Goal: Task Accomplishment & Management: Use online tool/utility

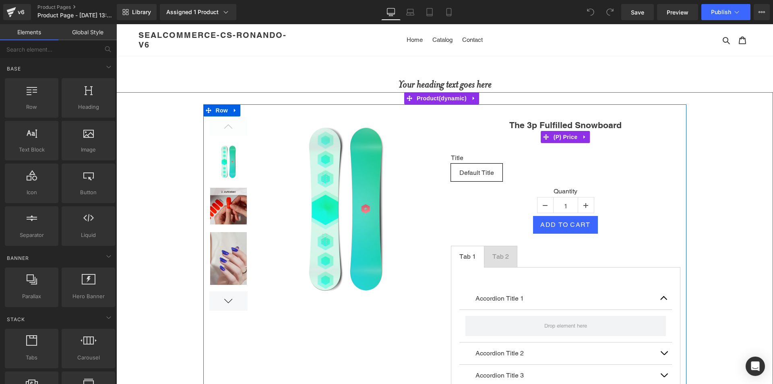
click at [515, 138] on div "0₫ 2,630.00₫" at bounding box center [565, 137] width 229 height 10
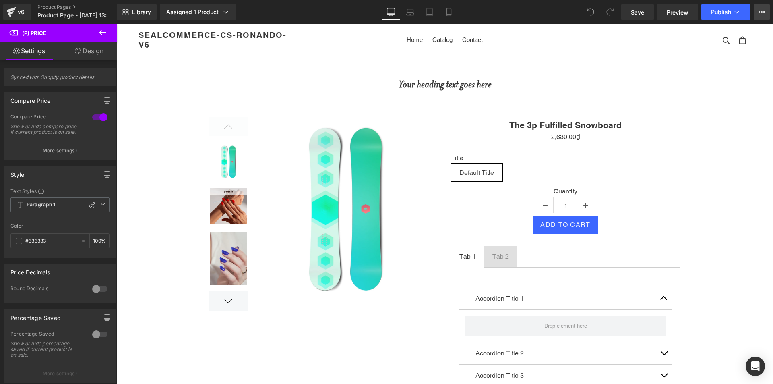
click at [761, 12] on icon at bounding box center [762, 12] width 2 height 2
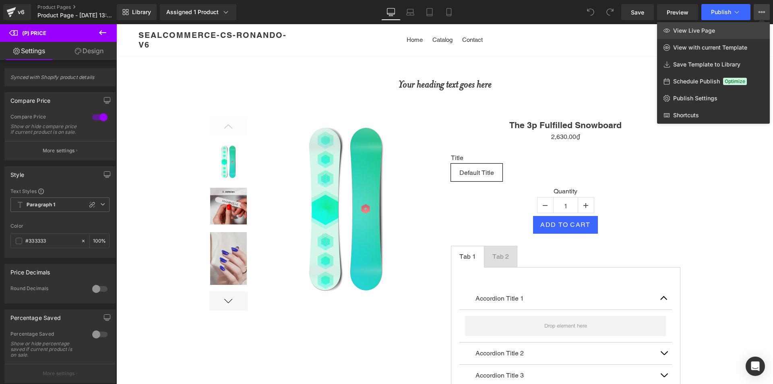
click at [711, 29] on span "View Live Page" at bounding box center [694, 30] width 42 height 7
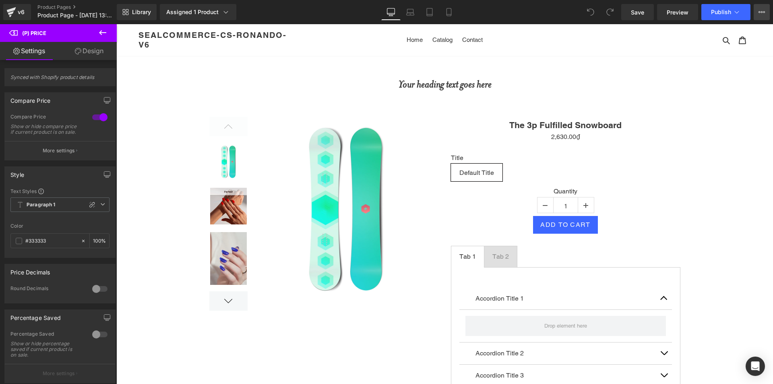
click at [762, 12] on icon at bounding box center [761, 12] width 6 height 6
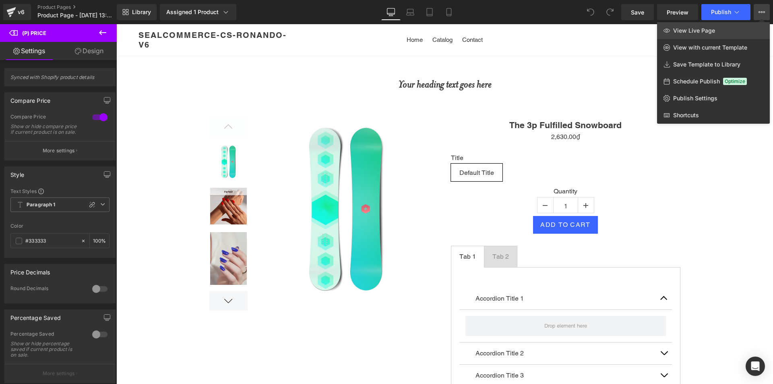
click at [722, 27] on link "View Live Page" at bounding box center [713, 30] width 113 height 17
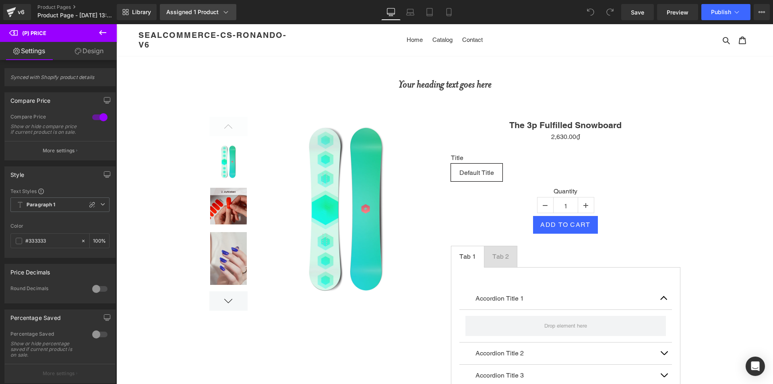
click at [221, 4] on link "Assigned 1 Product" at bounding box center [198, 12] width 76 height 16
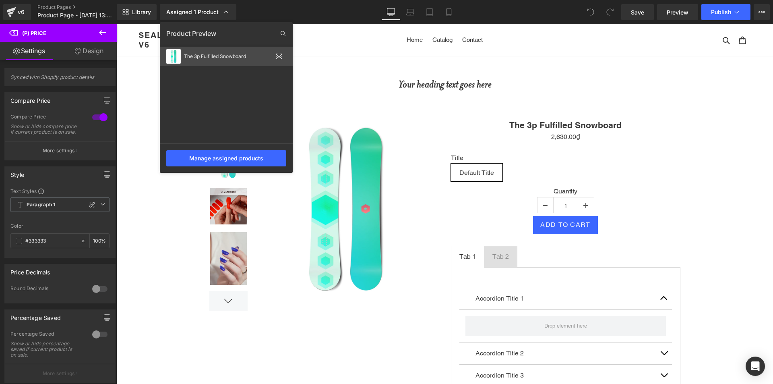
click at [246, 57] on div "The 3p Fulfilled Snowboard" at bounding box center [228, 57] width 89 height 6
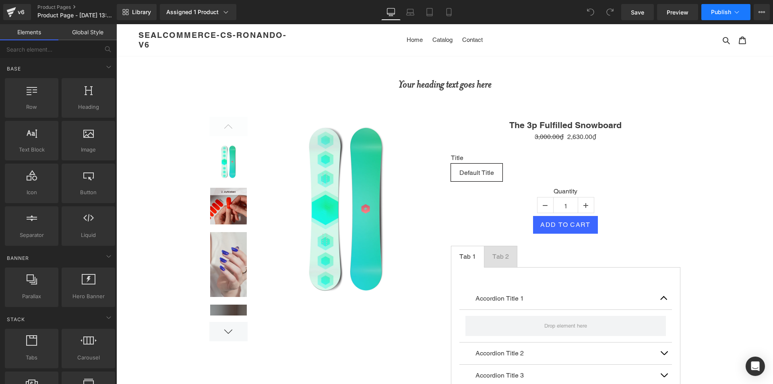
click at [727, 15] on button "Publish" at bounding box center [725, 12] width 49 height 16
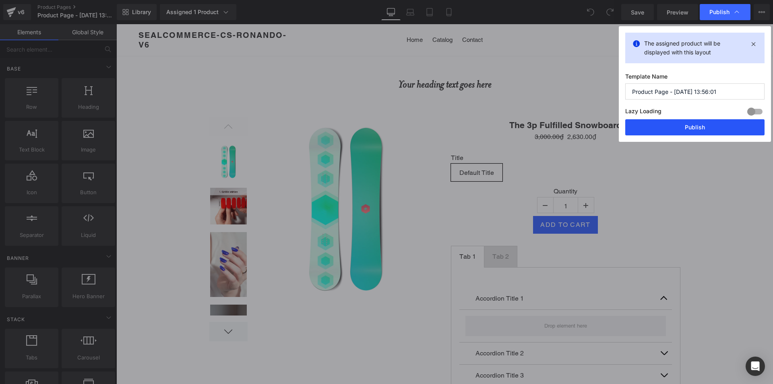
click at [678, 126] on button "Publish" at bounding box center [694, 127] width 139 height 16
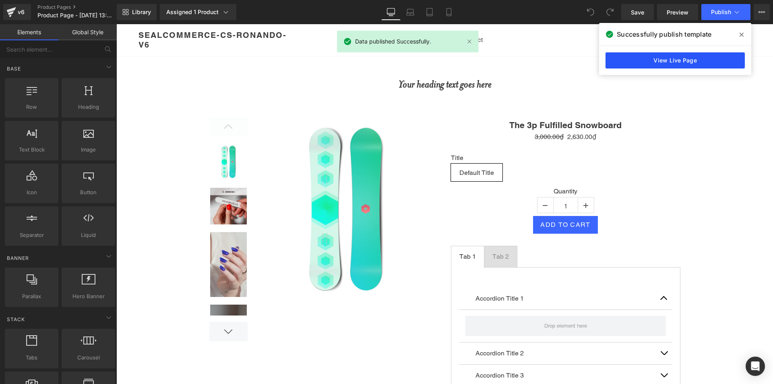
click at [668, 62] on link "View Live Page" at bounding box center [675, 60] width 139 height 16
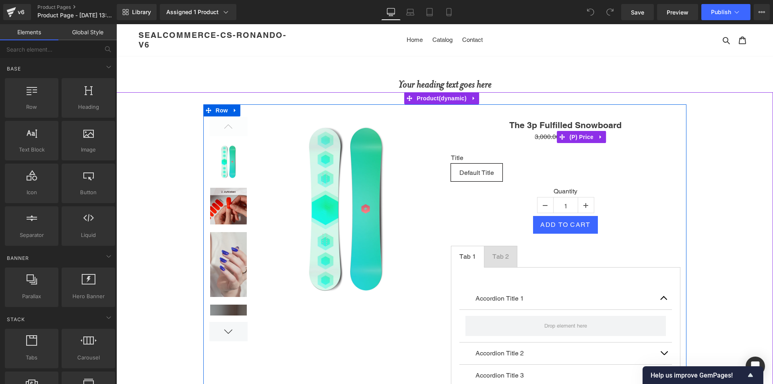
click at [509, 138] on div "3,000.00₫ 2,630.00₫" at bounding box center [565, 137] width 229 height 10
